Goal: Task Accomplishment & Management: Use online tool/utility

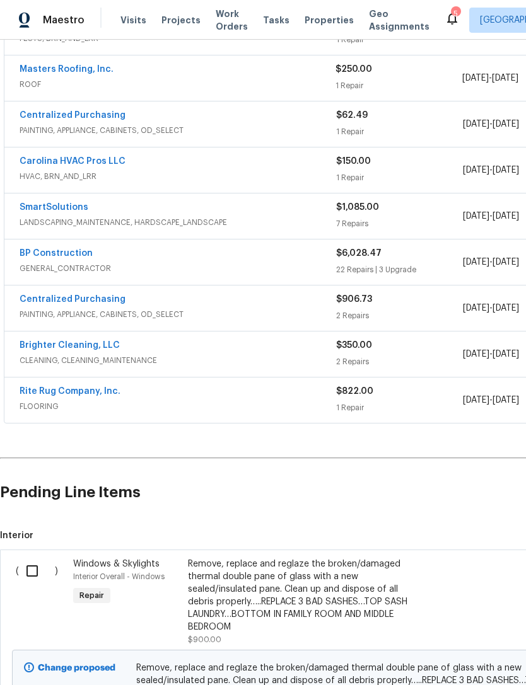
scroll to position [274, 0]
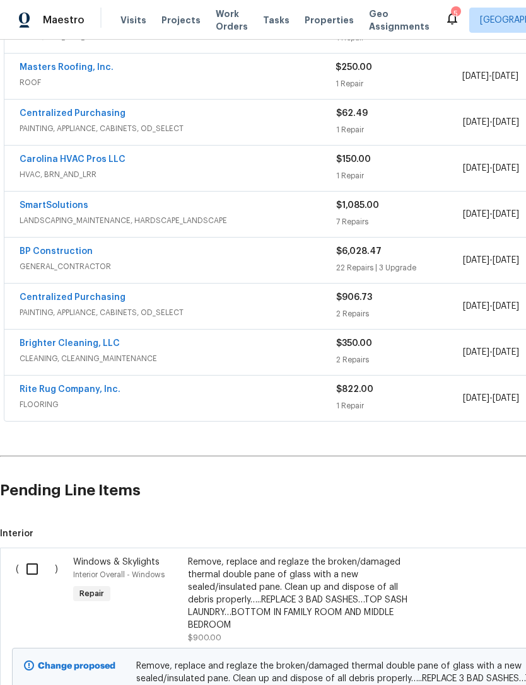
click at [35, 568] on input "checkbox" at bounding box center [37, 569] width 36 height 26
checkbox input "true"
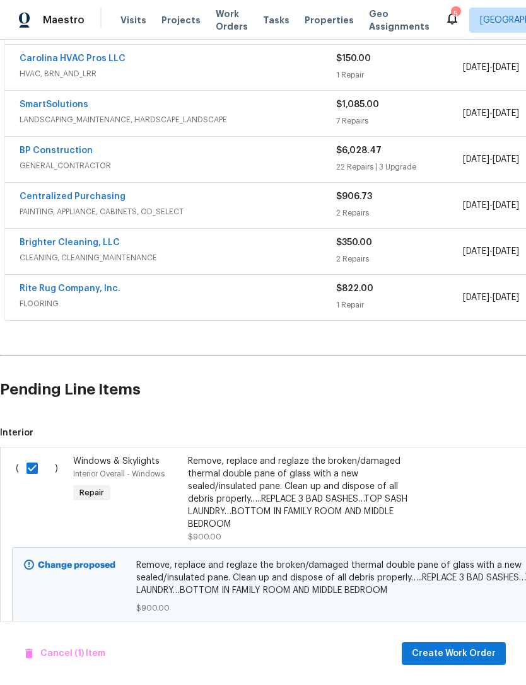
scroll to position [374, 0]
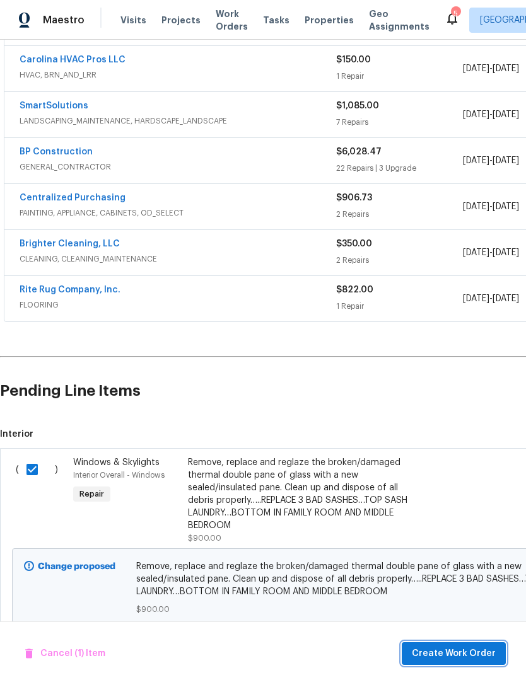
click at [454, 647] on span "Create Work Order" at bounding box center [454, 654] width 84 height 16
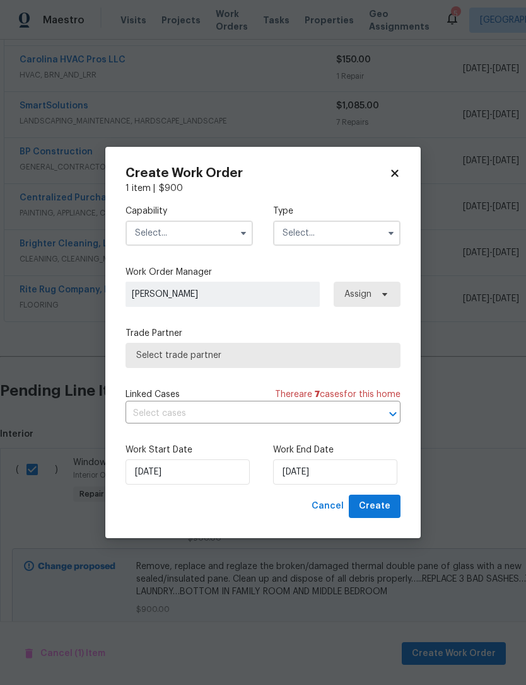
click at [231, 231] on input "text" at bounding box center [188, 233] width 127 height 25
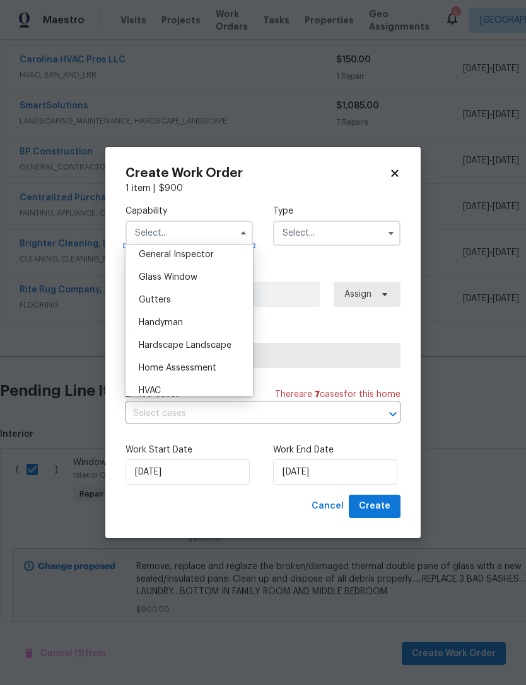
scroll to position [628, 0]
click at [231, 279] on div "Glass Window" at bounding box center [189, 279] width 121 height 23
type input "Glass Window"
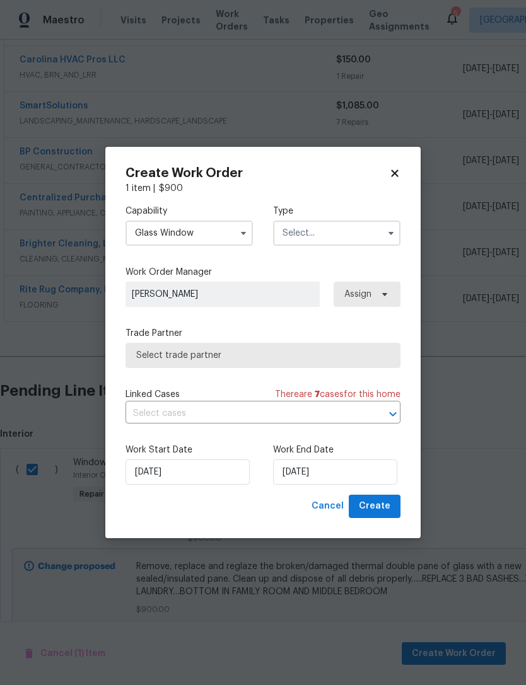
click at [352, 228] on input "text" at bounding box center [336, 233] width 127 height 25
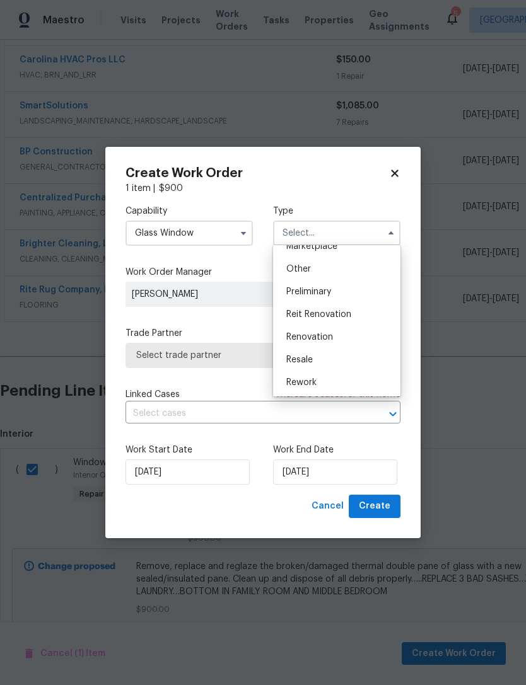
scroll to position [248, 0]
click at [374, 330] on div "Renovation" at bounding box center [336, 329] width 121 height 23
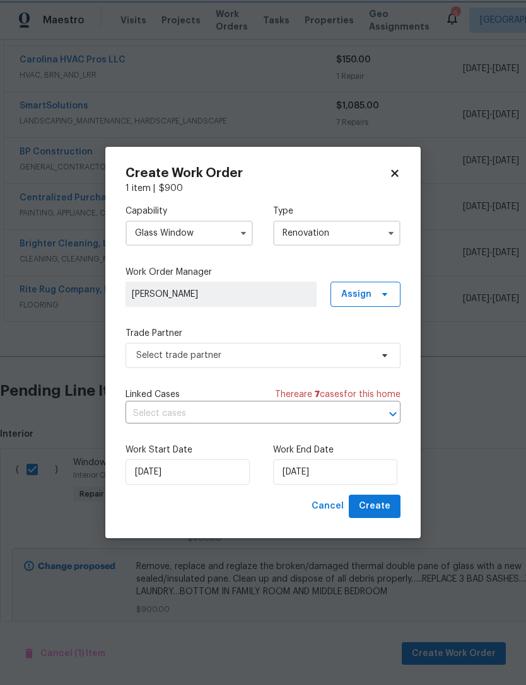
type input "Renovation"
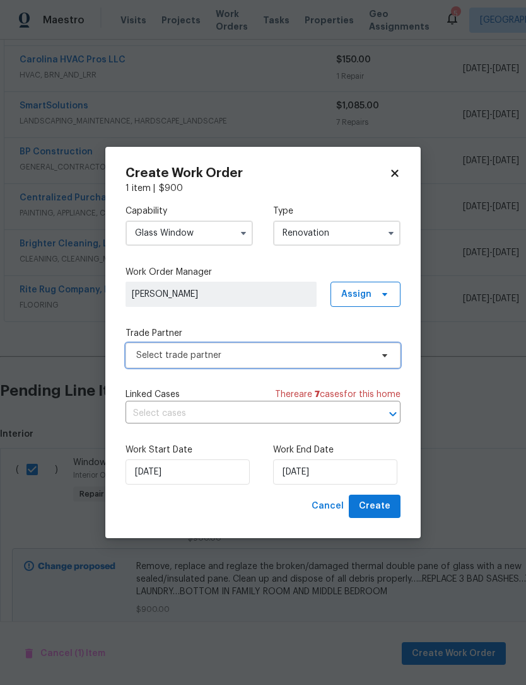
click at [371, 357] on span "Select trade partner" at bounding box center [253, 355] width 235 height 13
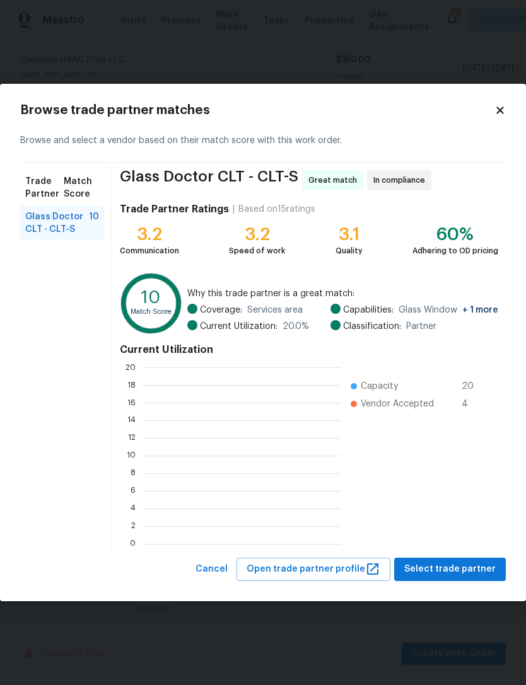
scroll to position [176, 199]
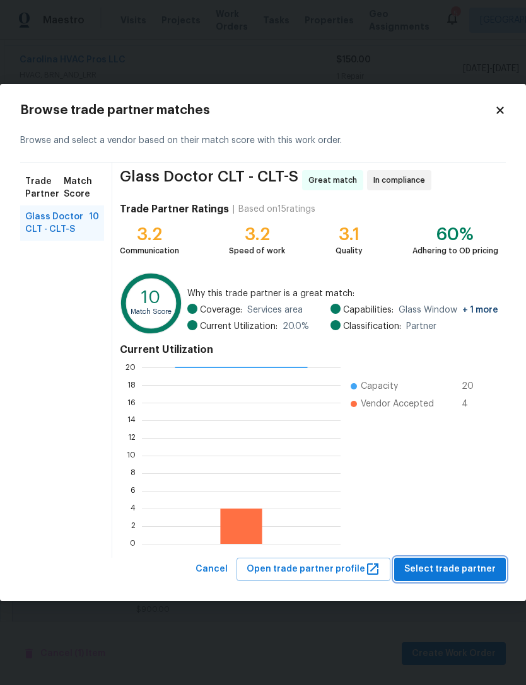
click at [461, 565] on span "Select trade partner" at bounding box center [449, 570] width 91 height 16
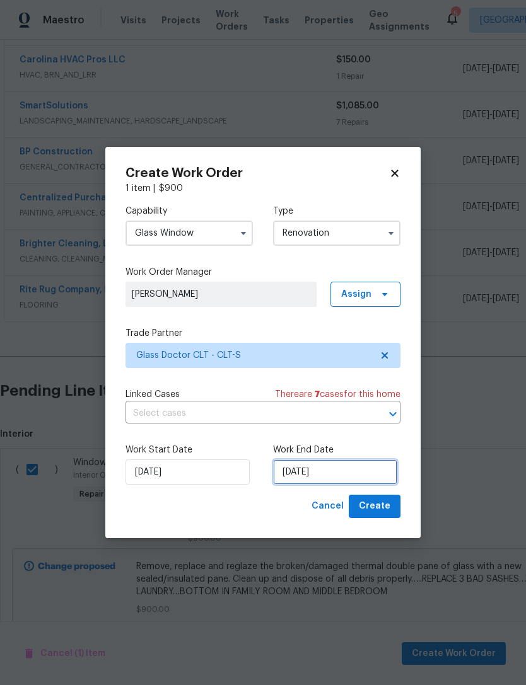
click at [374, 462] on input "[DATE]" at bounding box center [335, 471] width 124 height 25
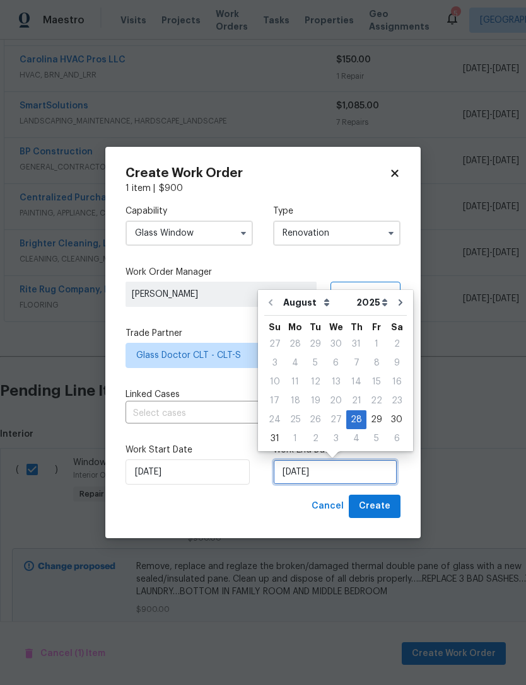
scroll to position [23, 0]
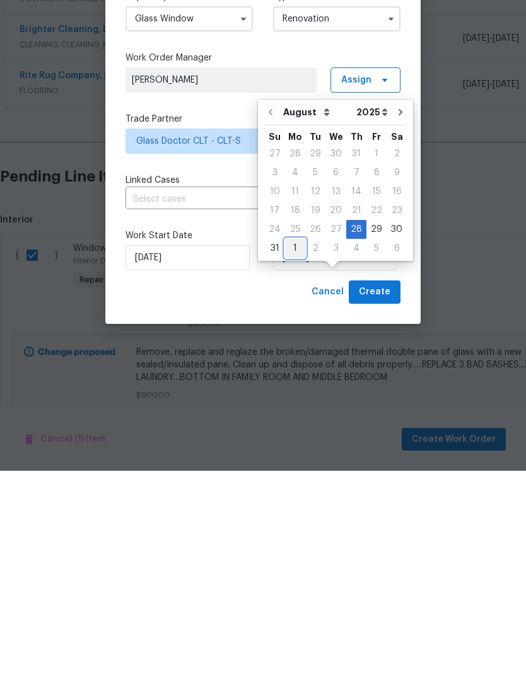
click at [292, 454] on div "1" at bounding box center [295, 463] width 20 height 18
type input "[DATE]"
select select "8"
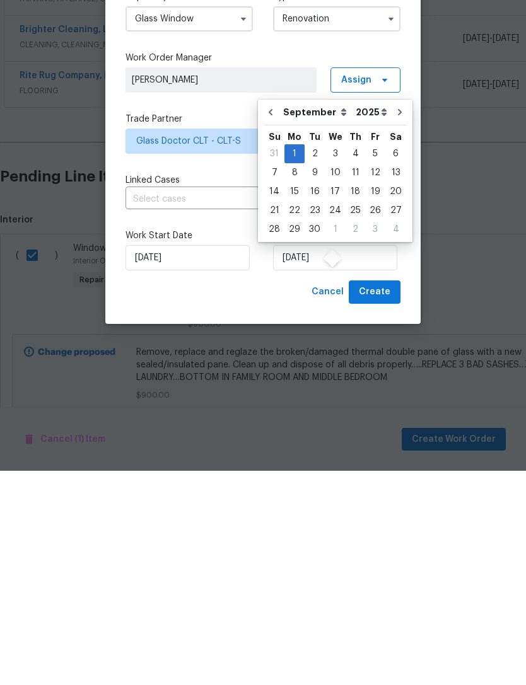
scroll to position [40, 0]
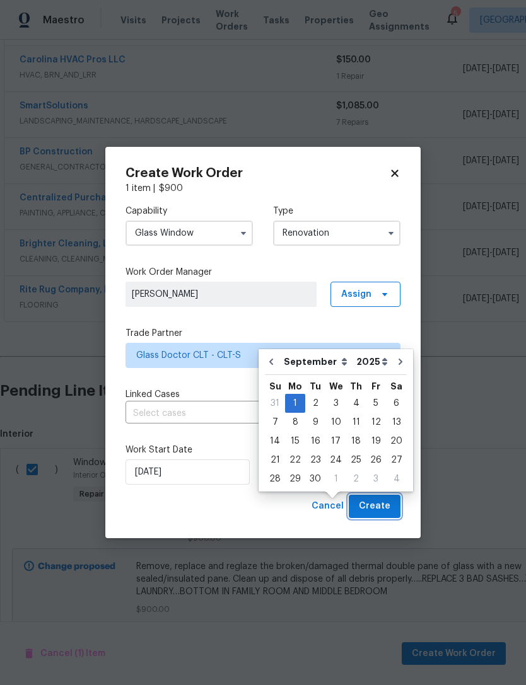
click at [384, 500] on span "Create" at bounding box center [375, 507] width 32 height 16
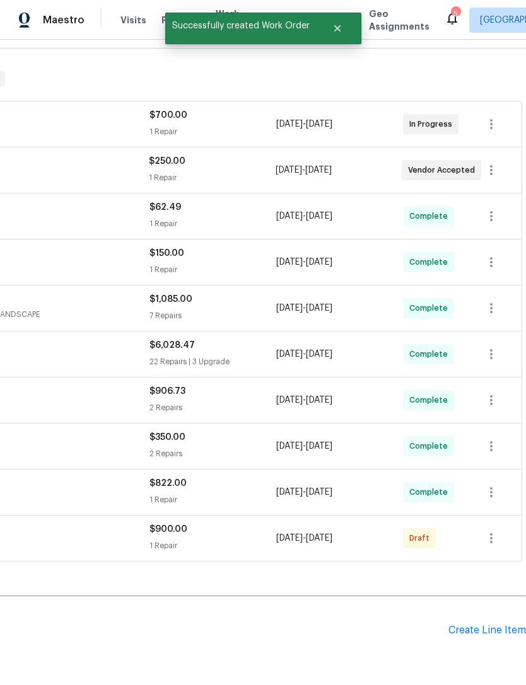
scroll to position [180, 187]
click at [494, 531] on icon "button" at bounding box center [490, 538] width 15 height 15
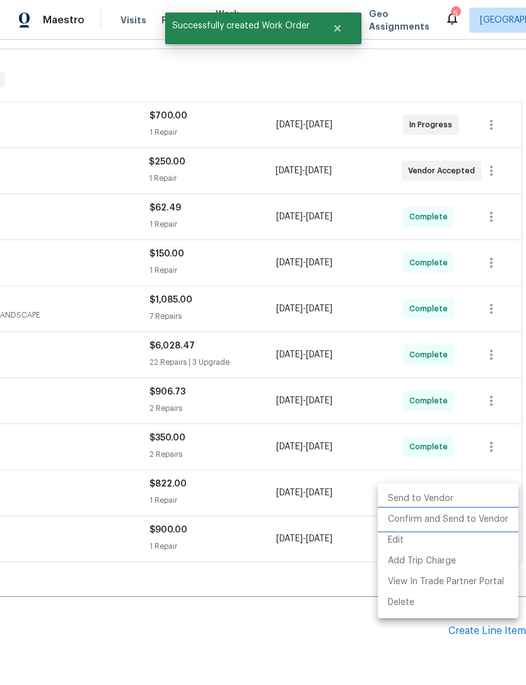
click at [475, 516] on li "Confirm and Send to Vendor" at bounding box center [448, 519] width 141 height 21
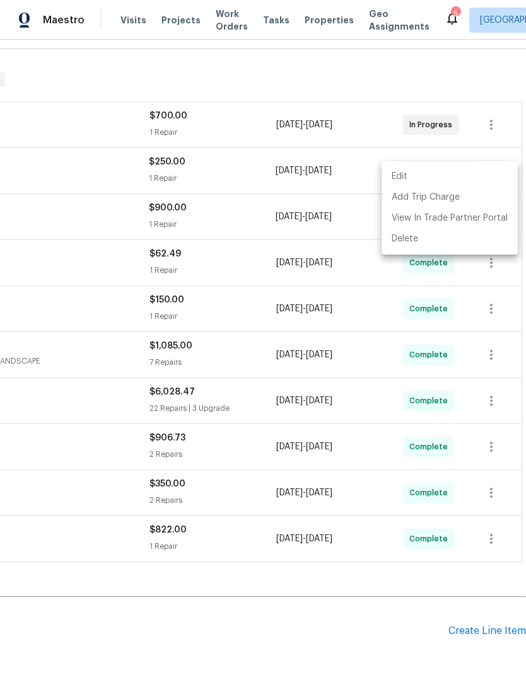
click at [274, 596] on div at bounding box center [263, 342] width 526 height 685
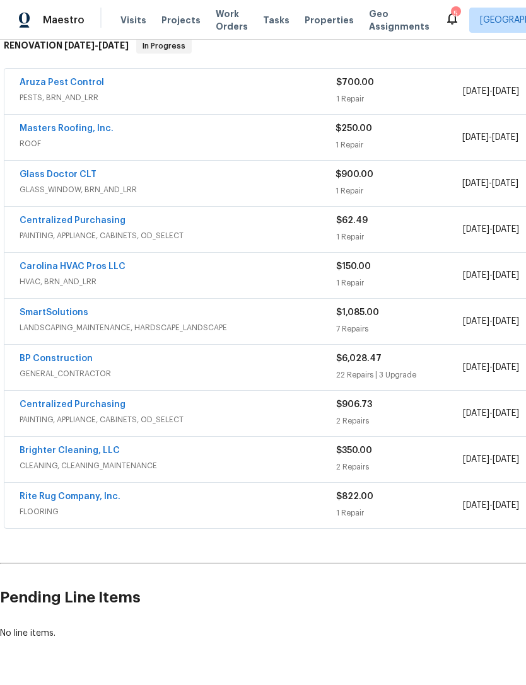
scroll to position [212, 0]
click at [78, 171] on link "Glass Doctor CLT" at bounding box center [58, 175] width 77 height 9
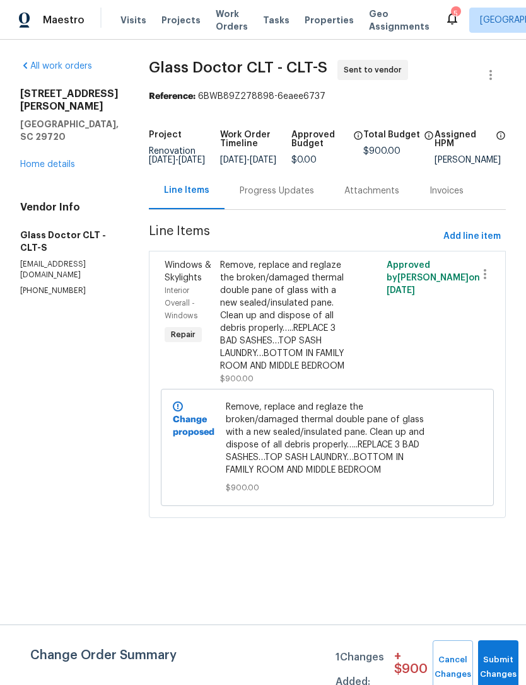
click at [255, 197] on div "Progress Updates" at bounding box center [276, 191] width 74 height 13
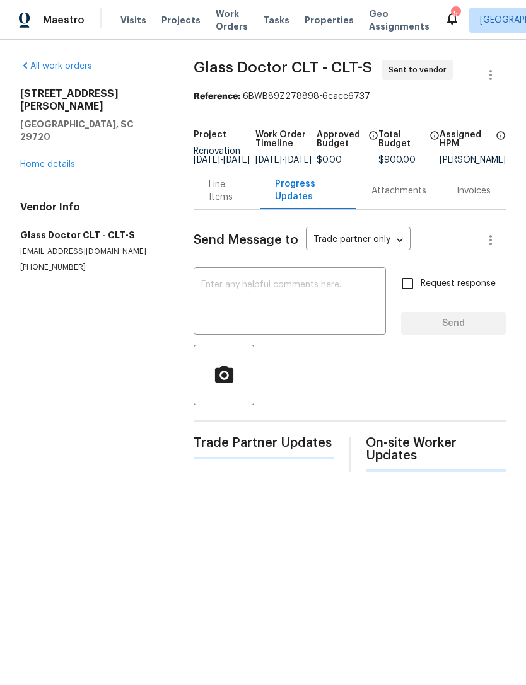
click at [338, 300] on textarea at bounding box center [289, 302] width 177 height 44
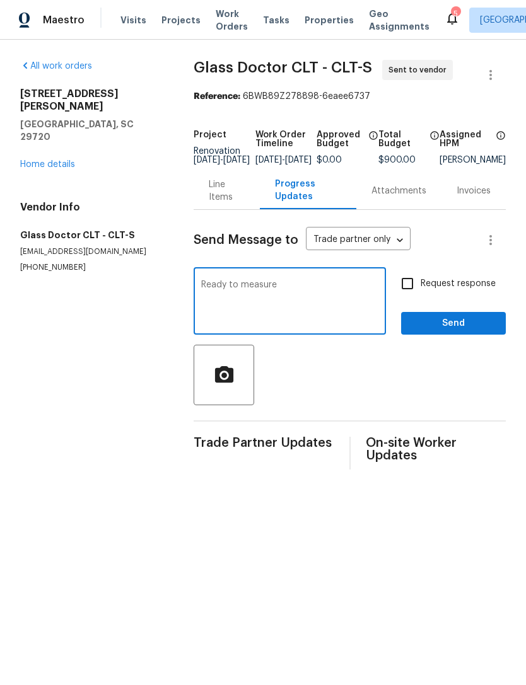
type textarea "Ready to measure"
click at [417, 294] on input "Request response" at bounding box center [407, 283] width 26 height 26
checkbox input "true"
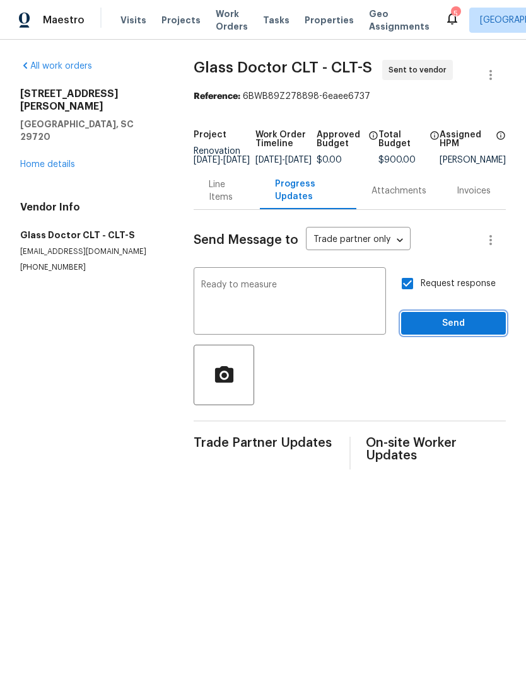
click at [441, 330] on span "Send" at bounding box center [453, 324] width 84 height 16
